Goal: Check status: Check status

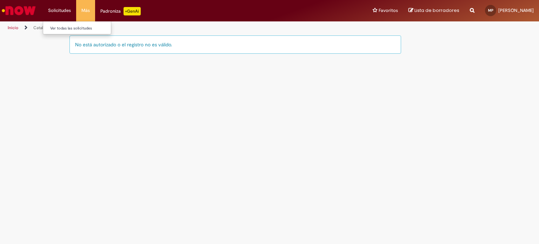
click at [61, 14] on li "Solicitudes Ver todas las solicitudes" at bounding box center [59, 10] width 33 height 21
click at [68, 27] on link "Ver todas las solicitudes" at bounding box center [81, 29] width 77 height 8
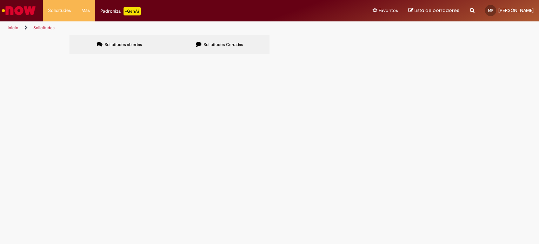
click at [0, 0] on div "No hay registros en Solicitud que utilicen ese filtro" at bounding box center [0, 0] width 0 height 0
click at [133, 42] on span "Solicitudes abiertas" at bounding box center [124, 45] width 38 height 6
click at [198, 41] on icon at bounding box center [199, 44] width 6 height 6
click at [0, 0] on td "FAVOR ENVIAR A QUE FACTURAS CORRESPONDE EL PAGO RECIBO EN FECHA [DATE] POR UN V…" at bounding box center [0, 0] width 0 height 0
click at [0, 0] on span "FAVOR ENVIAR A QUE FACTURAS CORRESPONDE EL PAGO RECIBO EN FECHA [DATE] POR UN V…" at bounding box center [0, 0] width 0 height 0
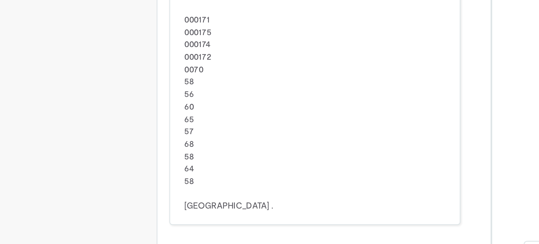
scroll to position [121, 0]
